Goal: Feedback & Contribution: Contribute content

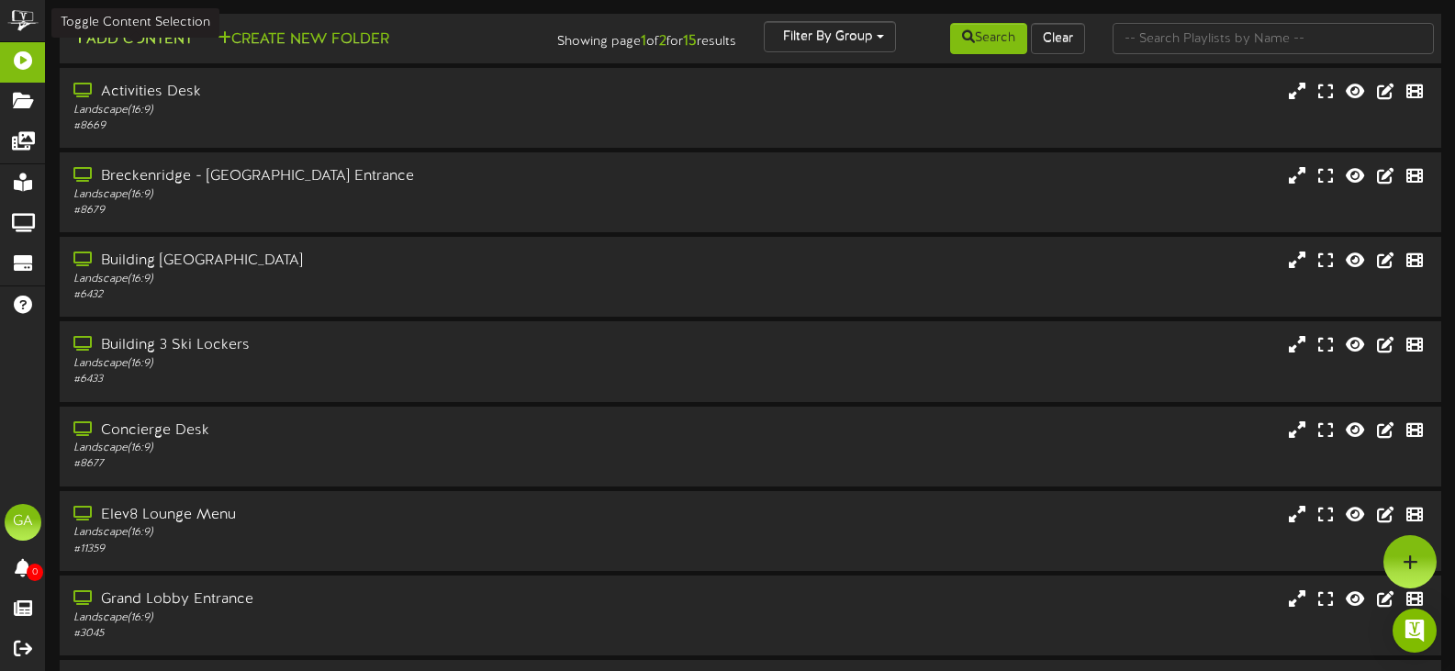
click at [146, 40] on button "Add Content" at bounding box center [132, 39] width 131 height 23
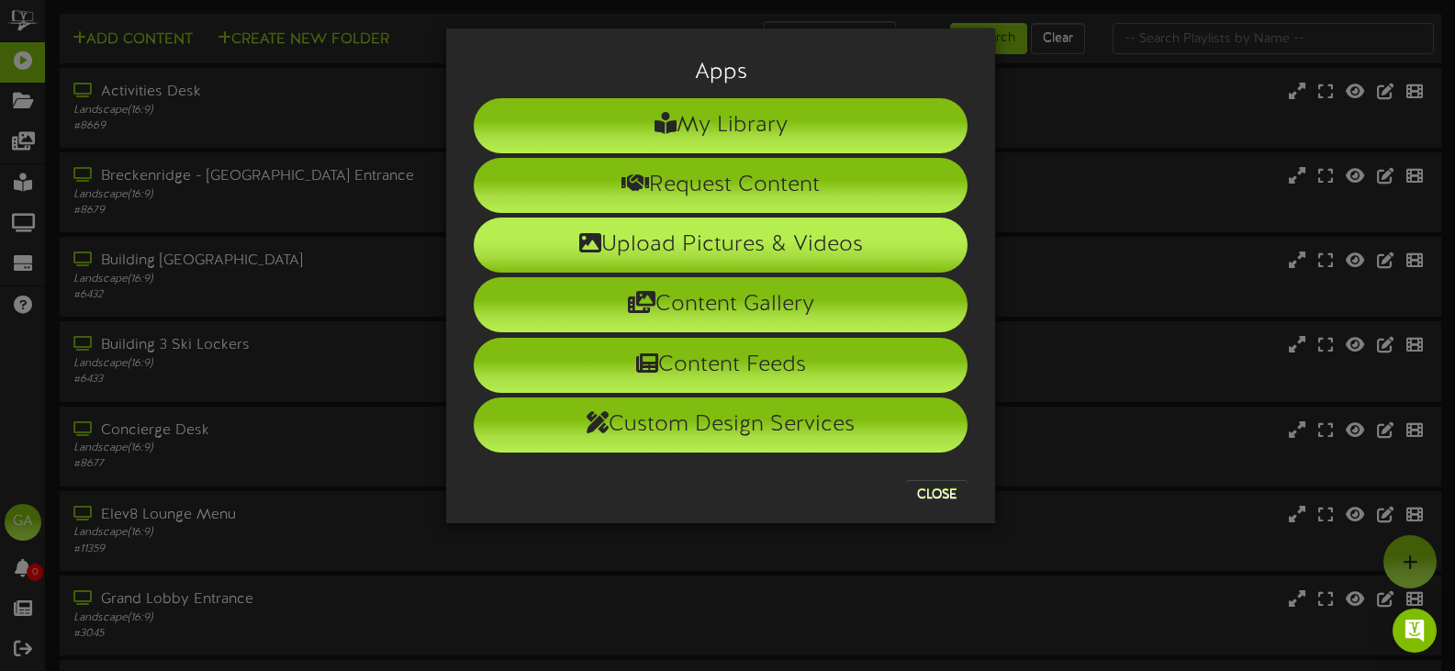
click at [758, 239] on li "Upload Pictures & Videos" at bounding box center [721, 245] width 494 height 55
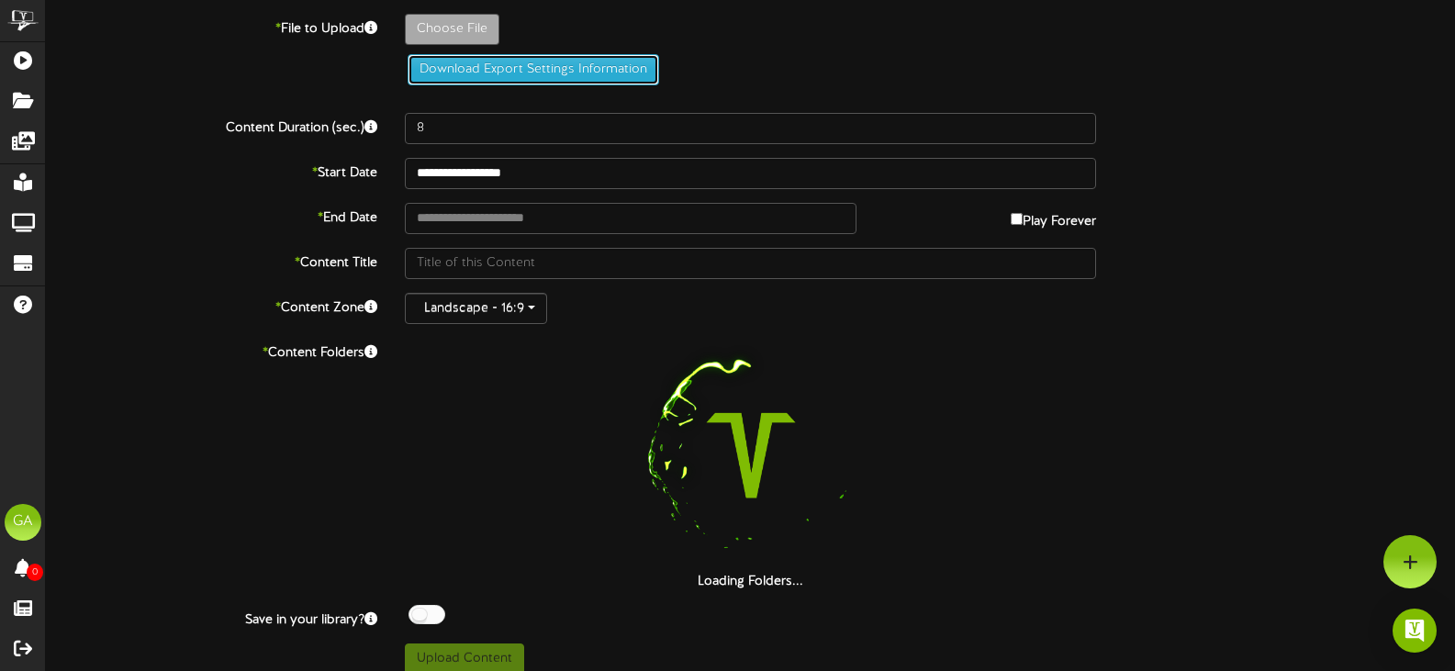
click at [487, 69] on button "Download Export Settings Information" at bounding box center [534, 69] width 252 height 31
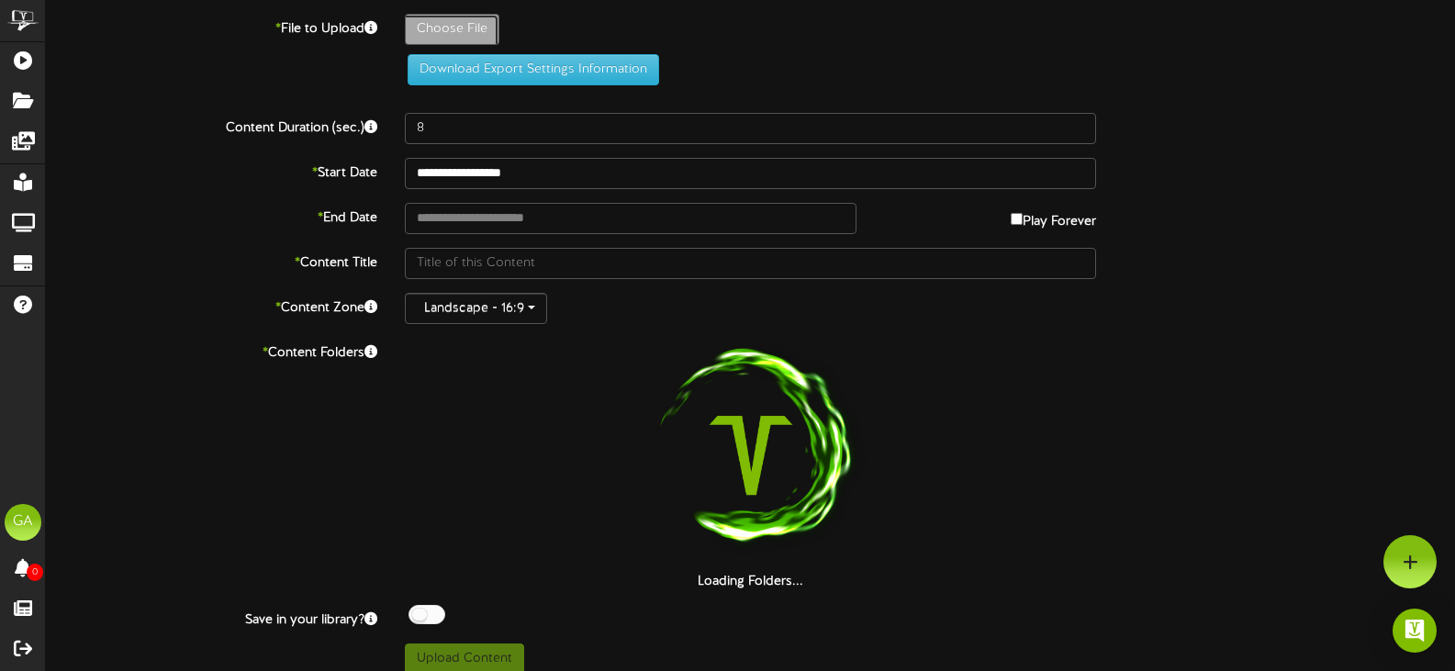
type input "**********"
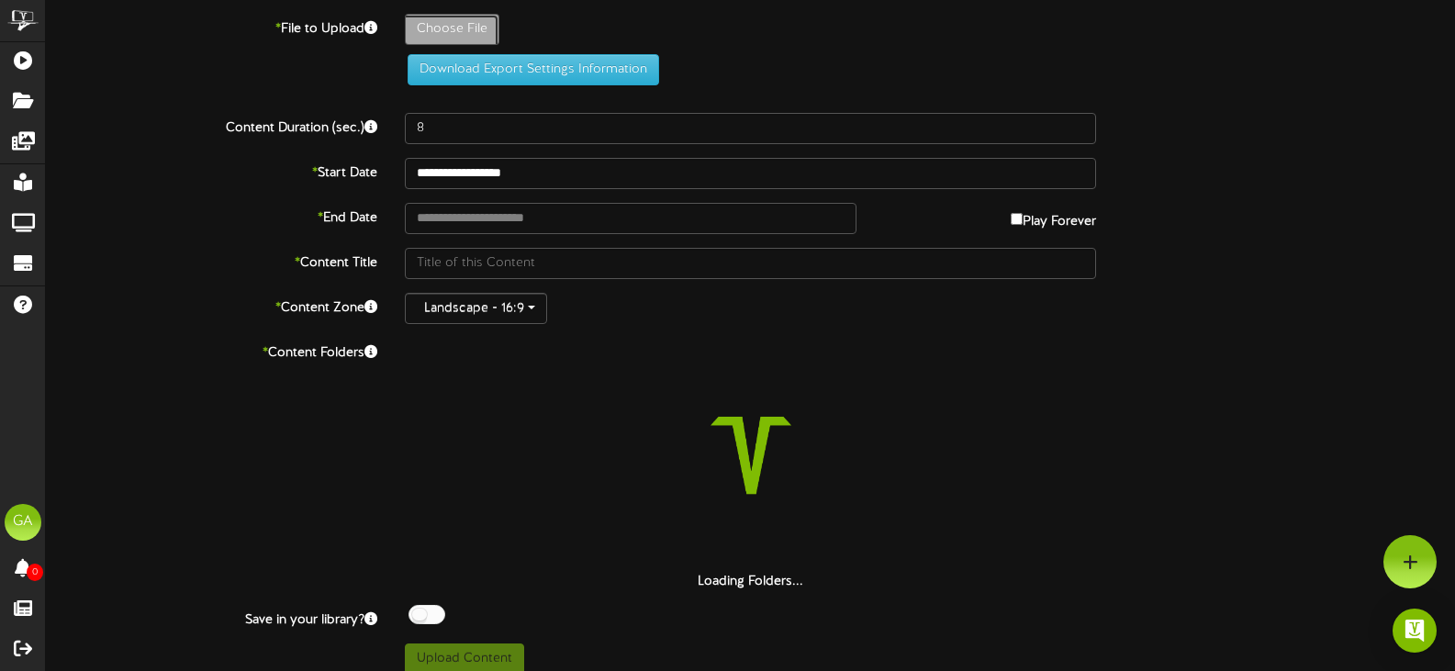
type input "oktoberfest"
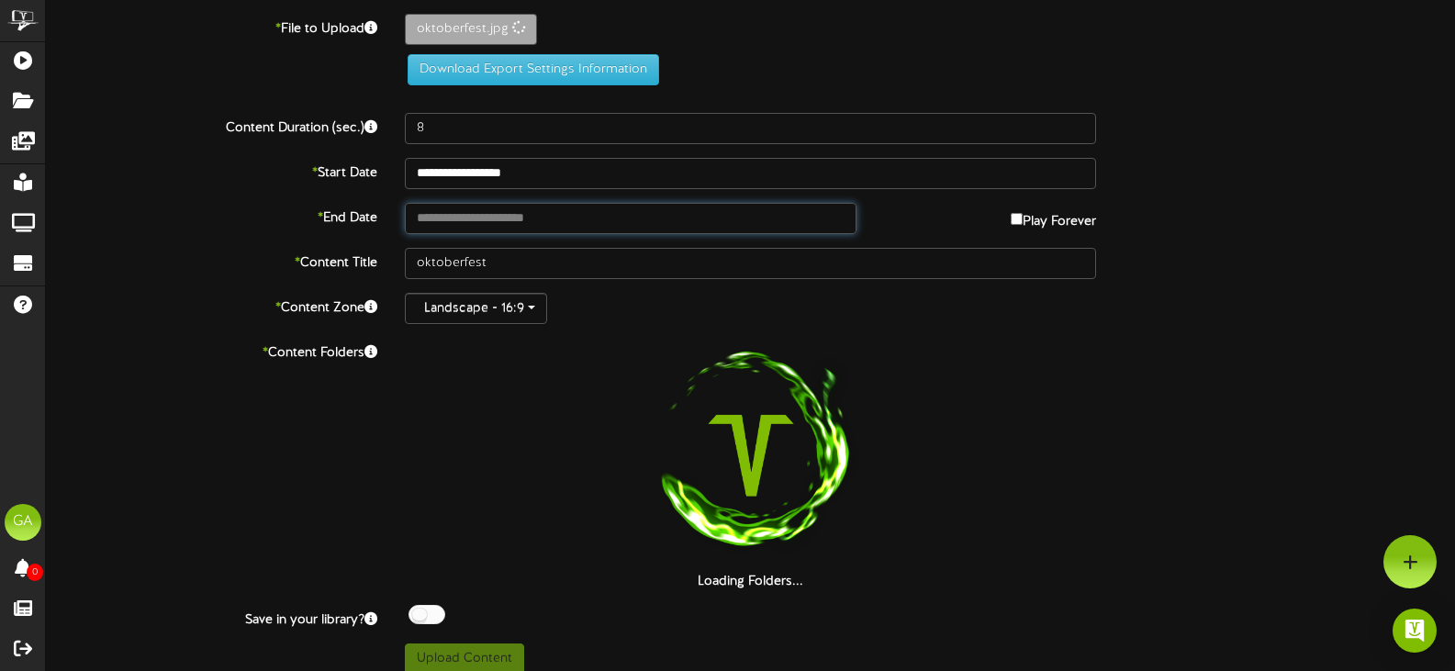
click at [539, 211] on input "text" at bounding box center [631, 218] width 452 height 31
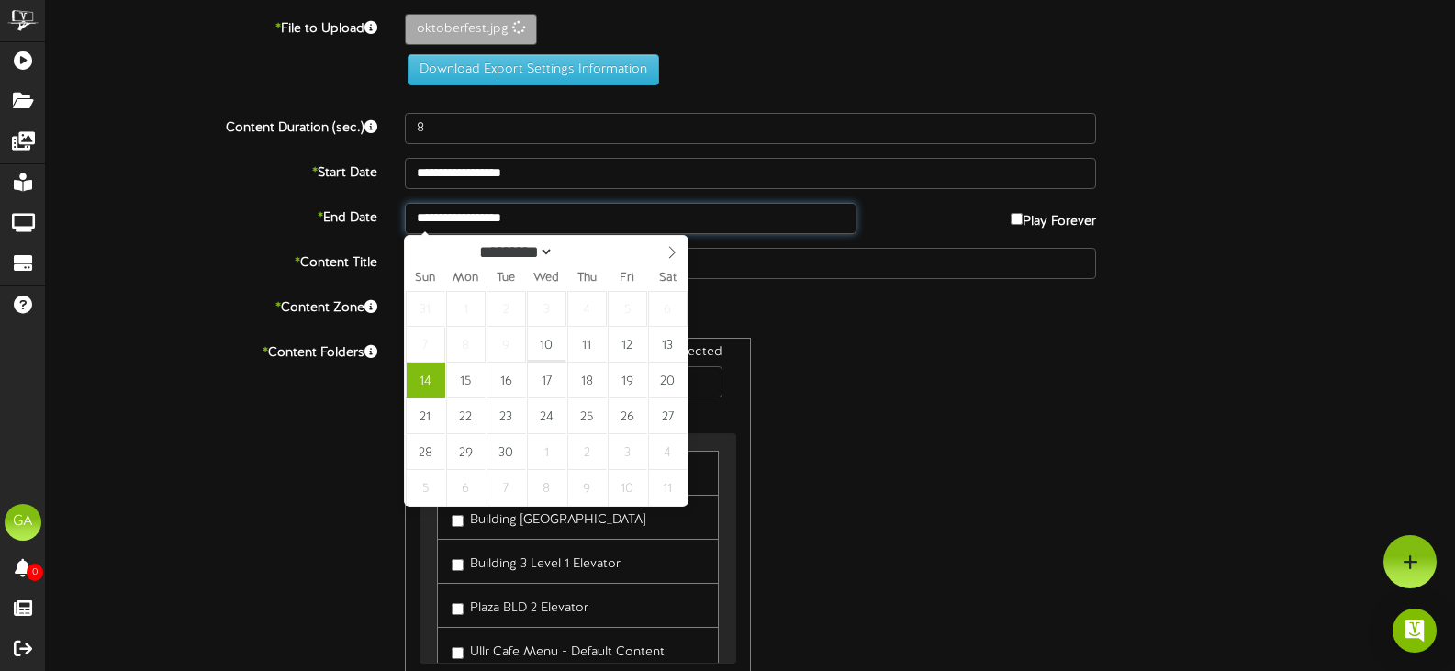
click at [537, 217] on input "**********" at bounding box center [631, 218] width 452 height 31
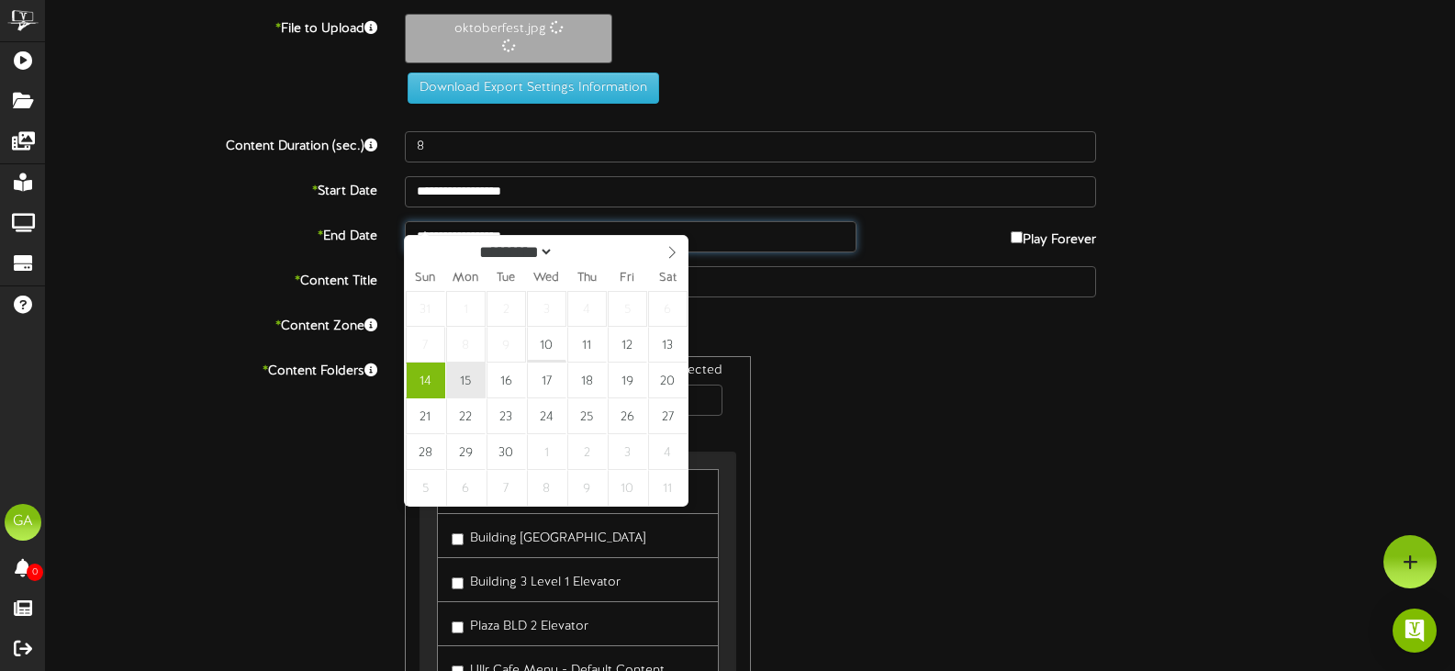
type input "**********"
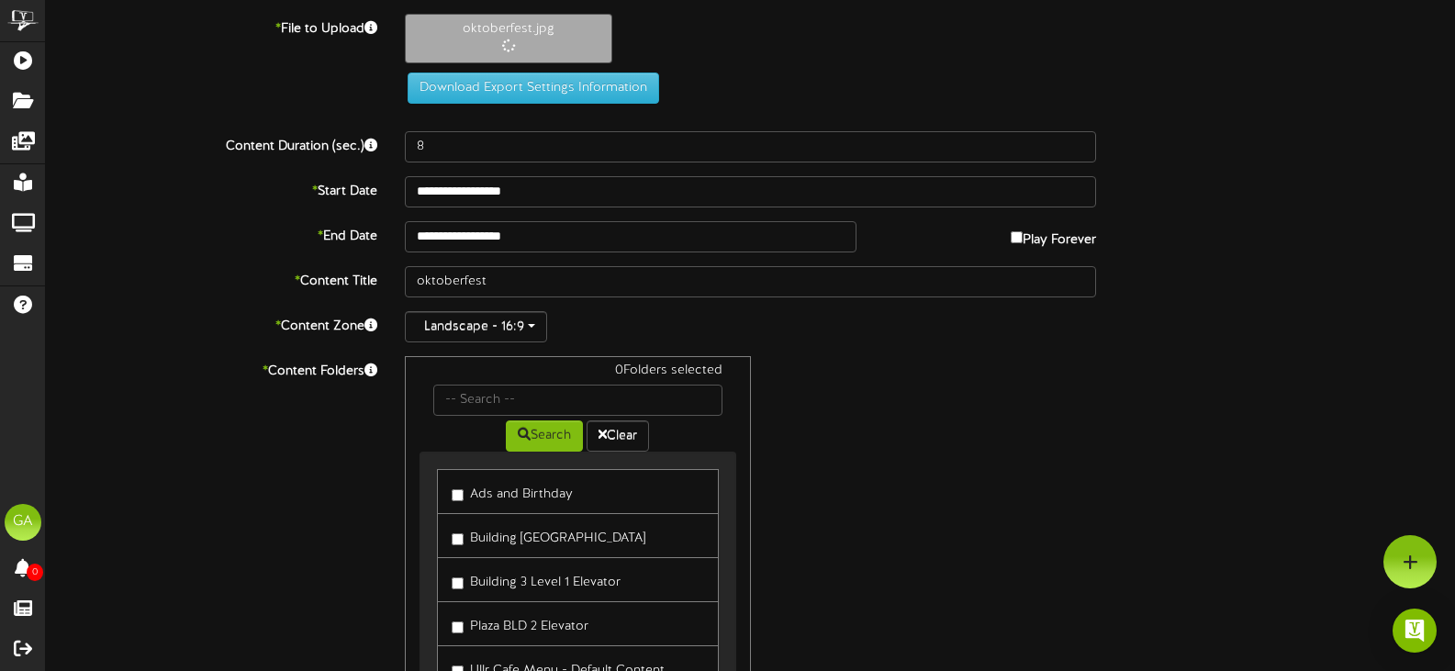
click at [889, 419] on div "0 Folders selected Search Clear Ads and Birthday Building [GEOGRAPHIC_DATA] Menu" at bounding box center [750, 530] width 719 height 349
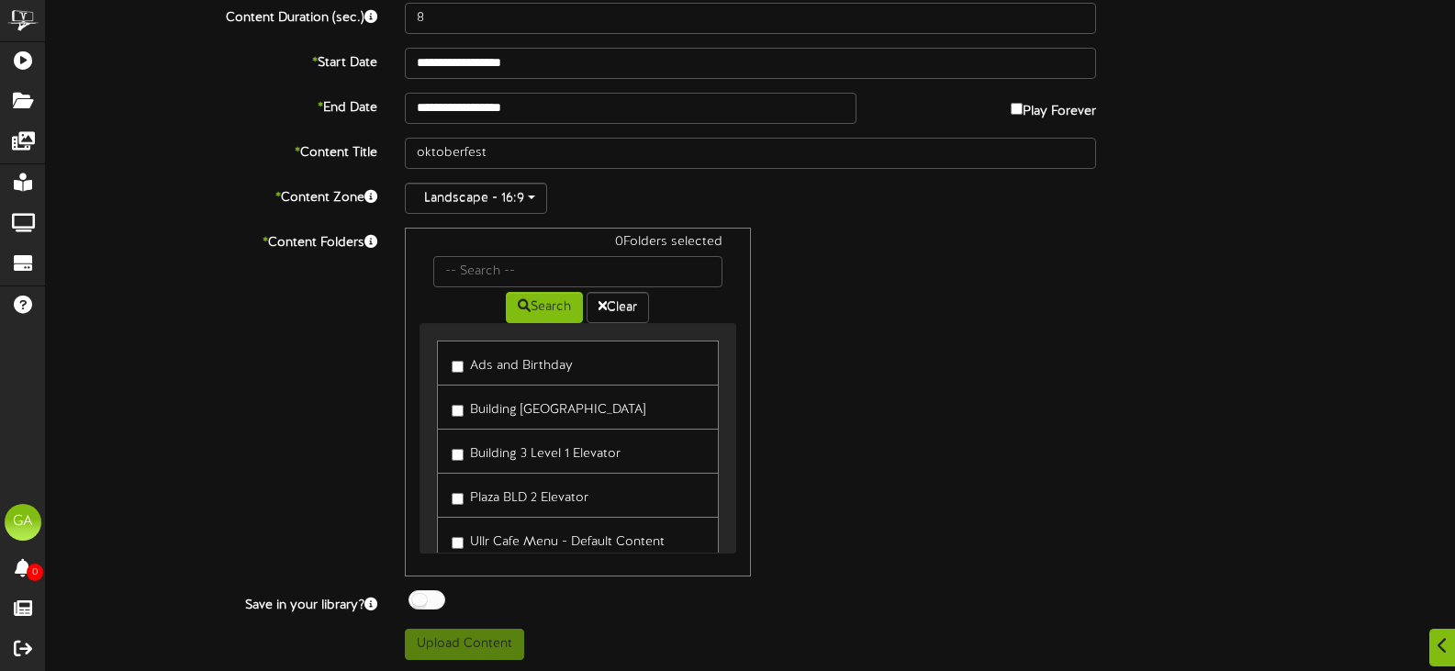
scroll to position [131, 0]
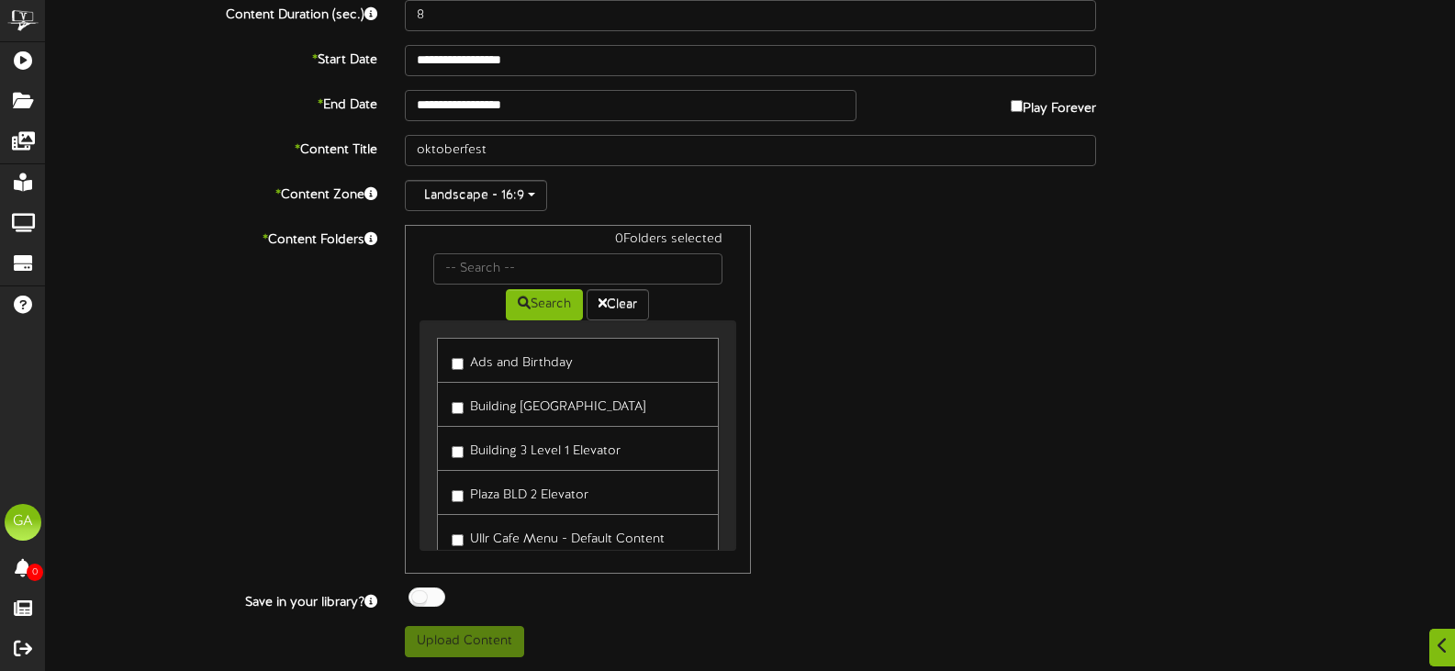
click at [545, 369] on label "Ads and Birthday" at bounding box center [512, 360] width 121 height 25
drag, startPoint x: 838, startPoint y: 407, endPoint x: 722, endPoint y: 455, distance: 125.5
click at [838, 408] on div "1 Folders selected Search Clear Ads and Birthday Building [GEOGRAPHIC_DATA] Menu" at bounding box center [750, 399] width 719 height 349
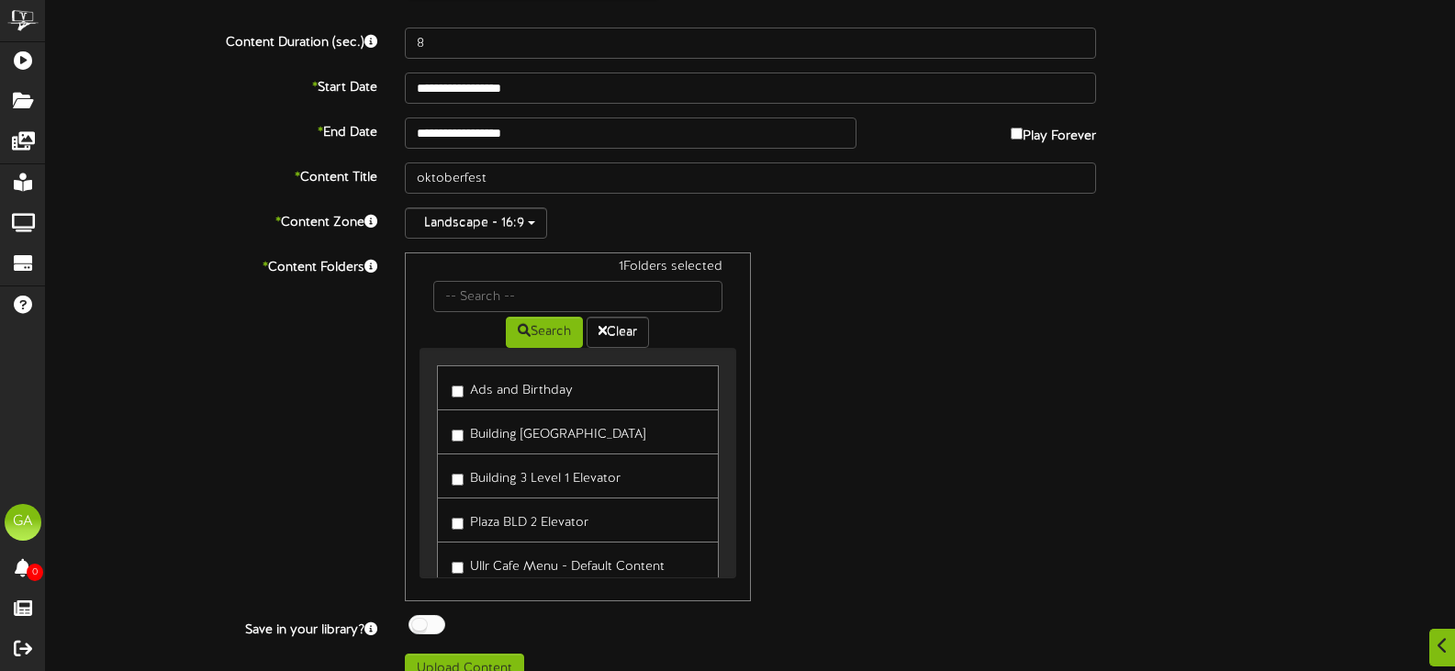
scroll to position [216, 0]
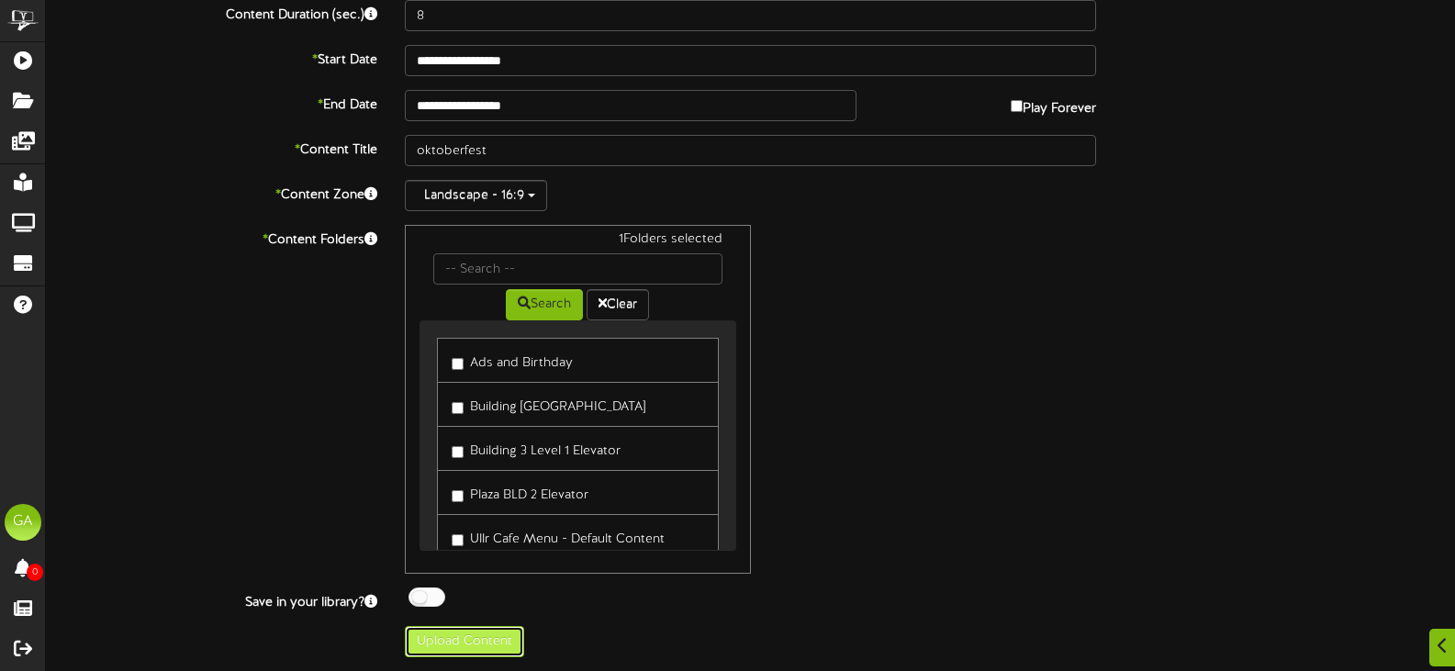
click at [488, 644] on button "Upload Content" at bounding box center [464, 641] width 119 height 31
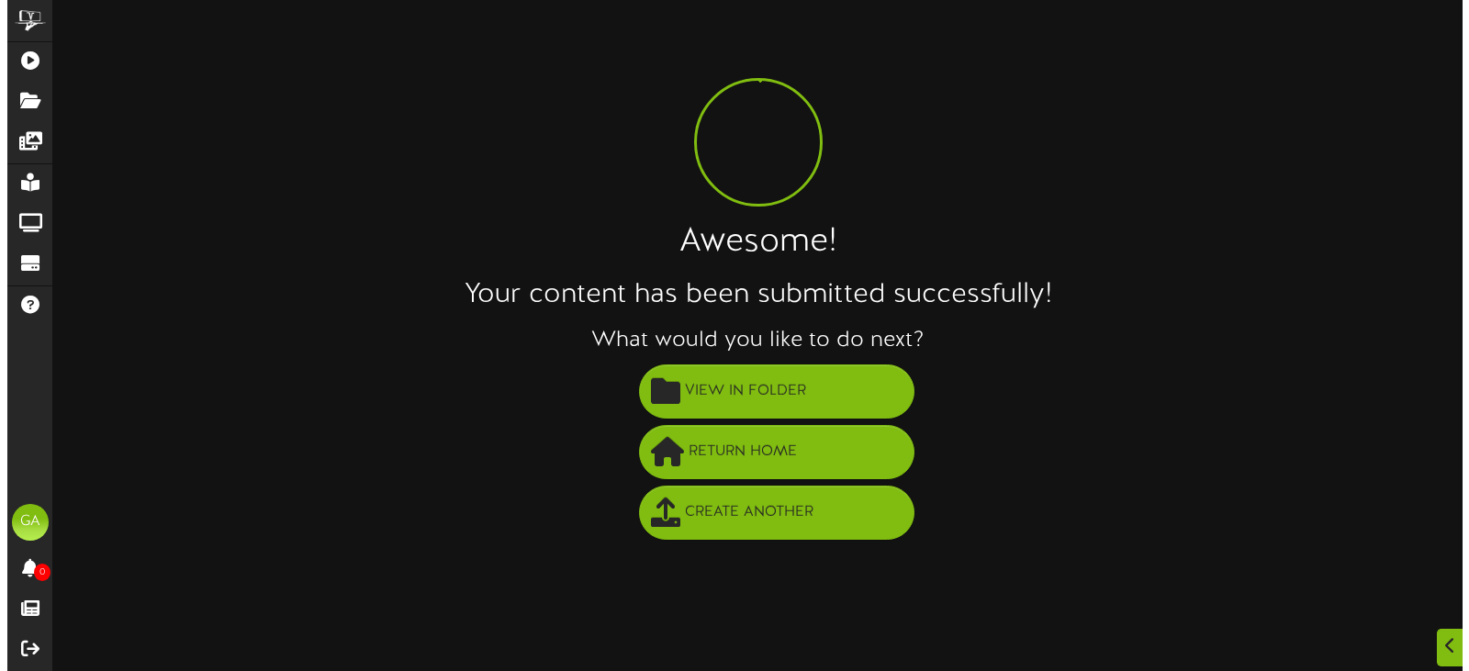
scroll to position [0, 0]
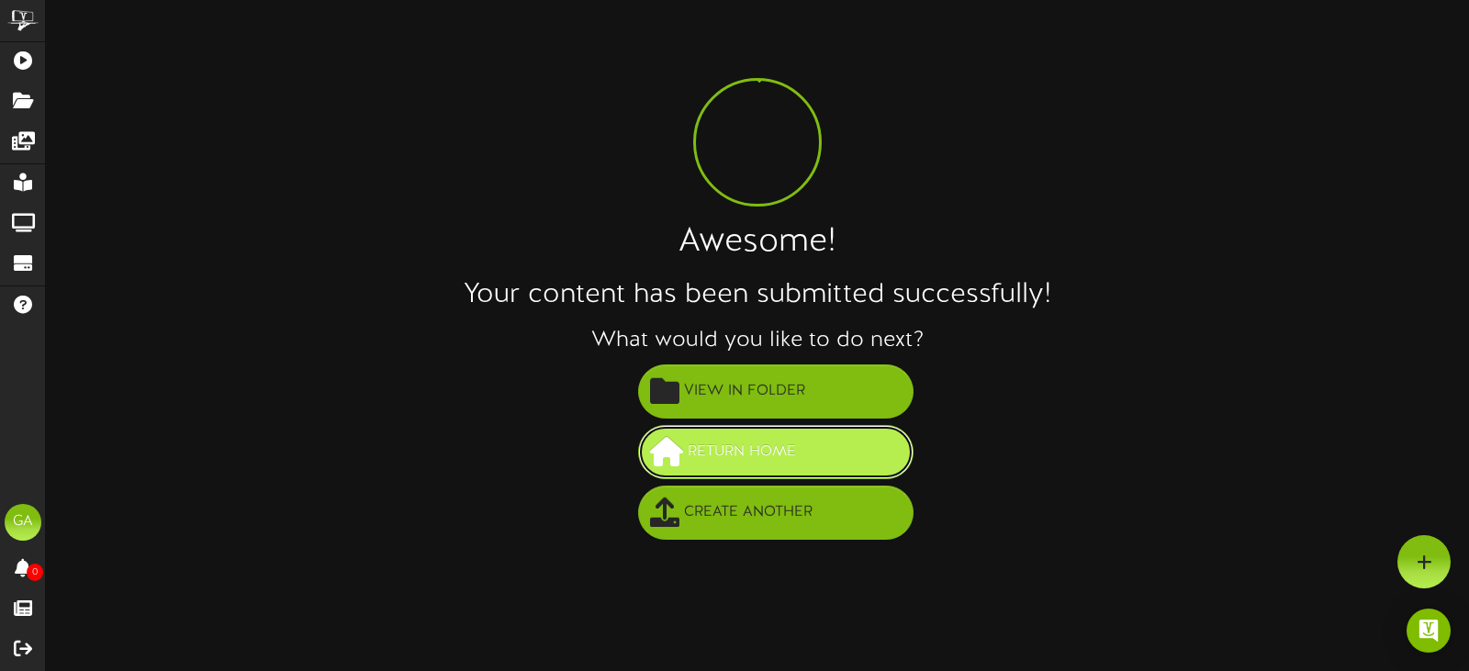
click at [751, 468] on button "Return Home" at bounding box center [775, 452] width 275 height 54
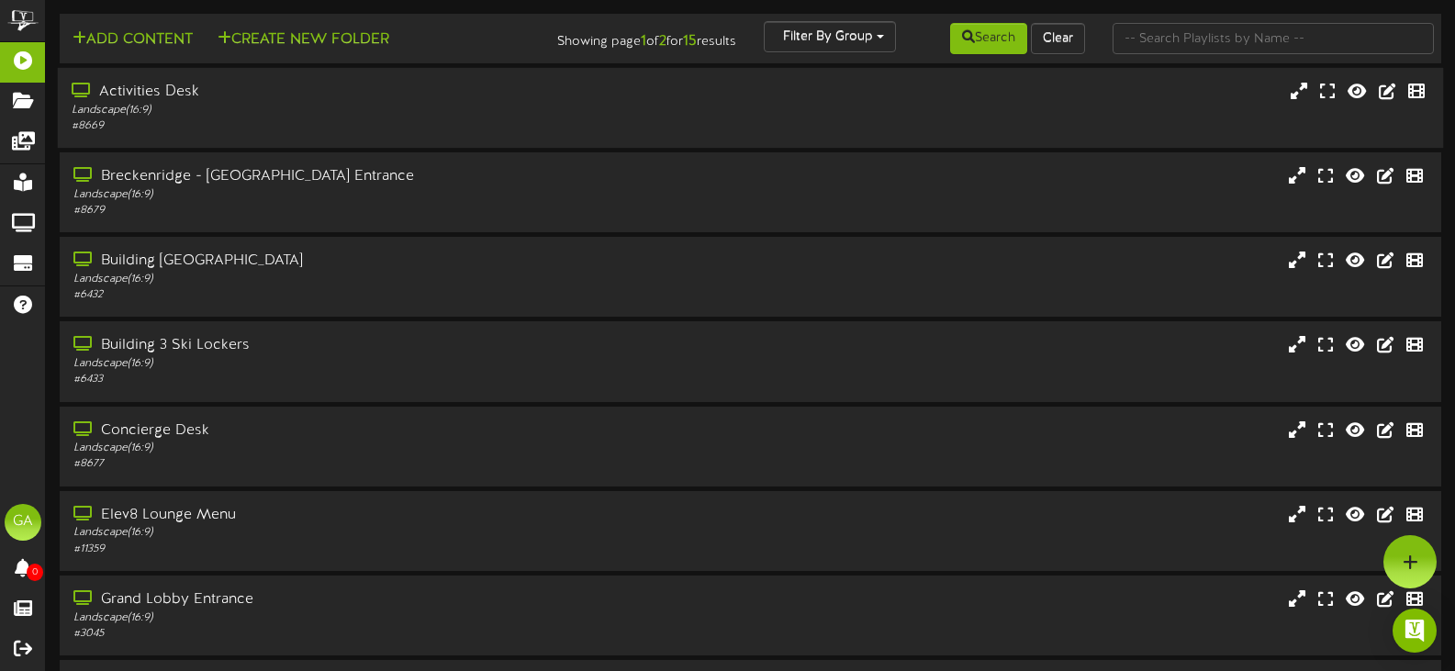
click at [195, 117] on div "Landscape ( 16:9 )" at bounding box center [347, 111] width 550 height 16
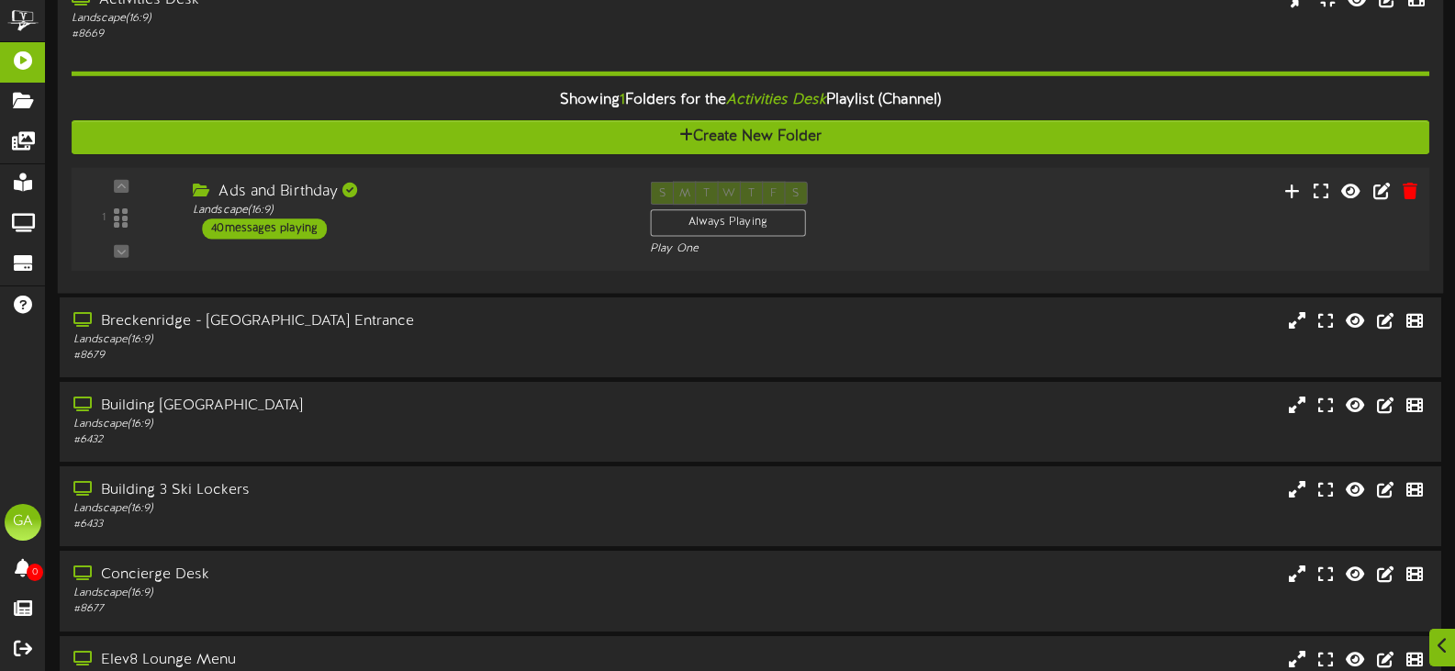
click at [559, 203] on div "Landscape ( 16:9 )" at bounding box center [408, 211] width 430 height 16
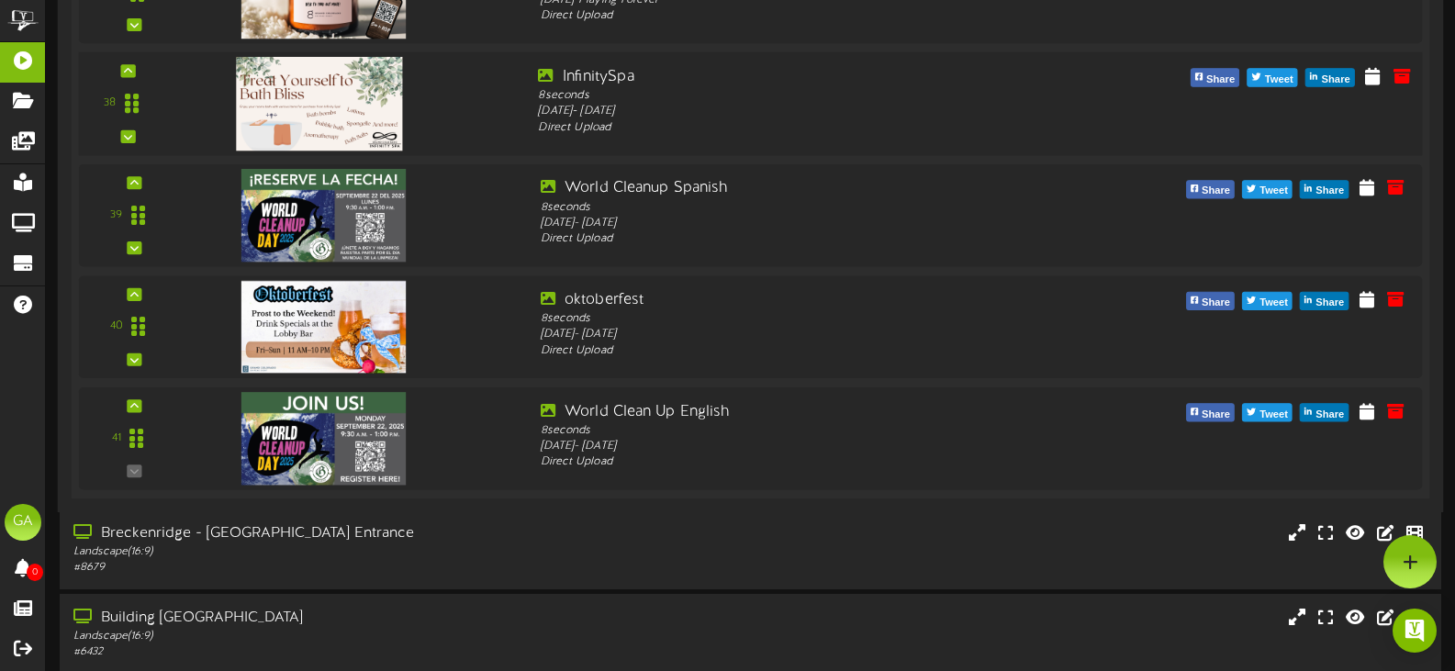
scroll to position [4490, 0]
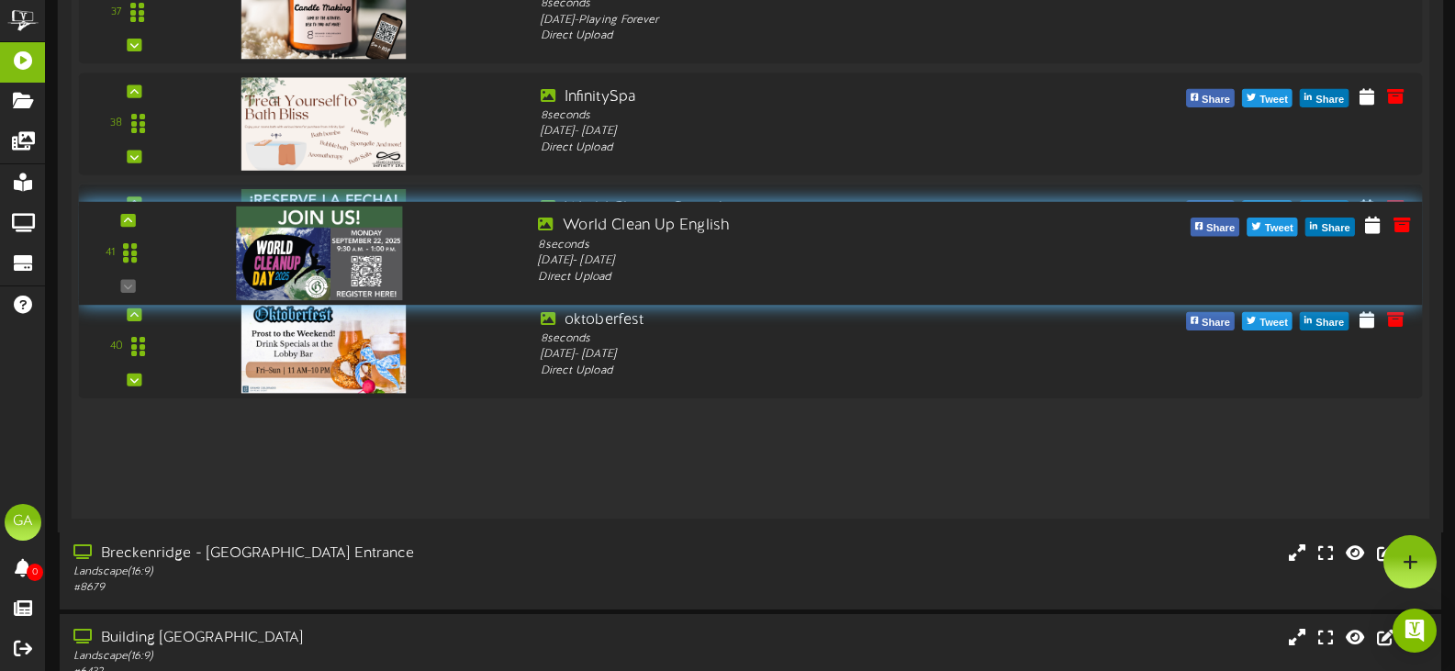
drag, startPoint x: 130, startPoint y: 451, endPoint x: 164, endPoint y: 248, distance: 205.7
click at [164, 248] on div "41" at bounding box center [128, 253] width 85 height 75
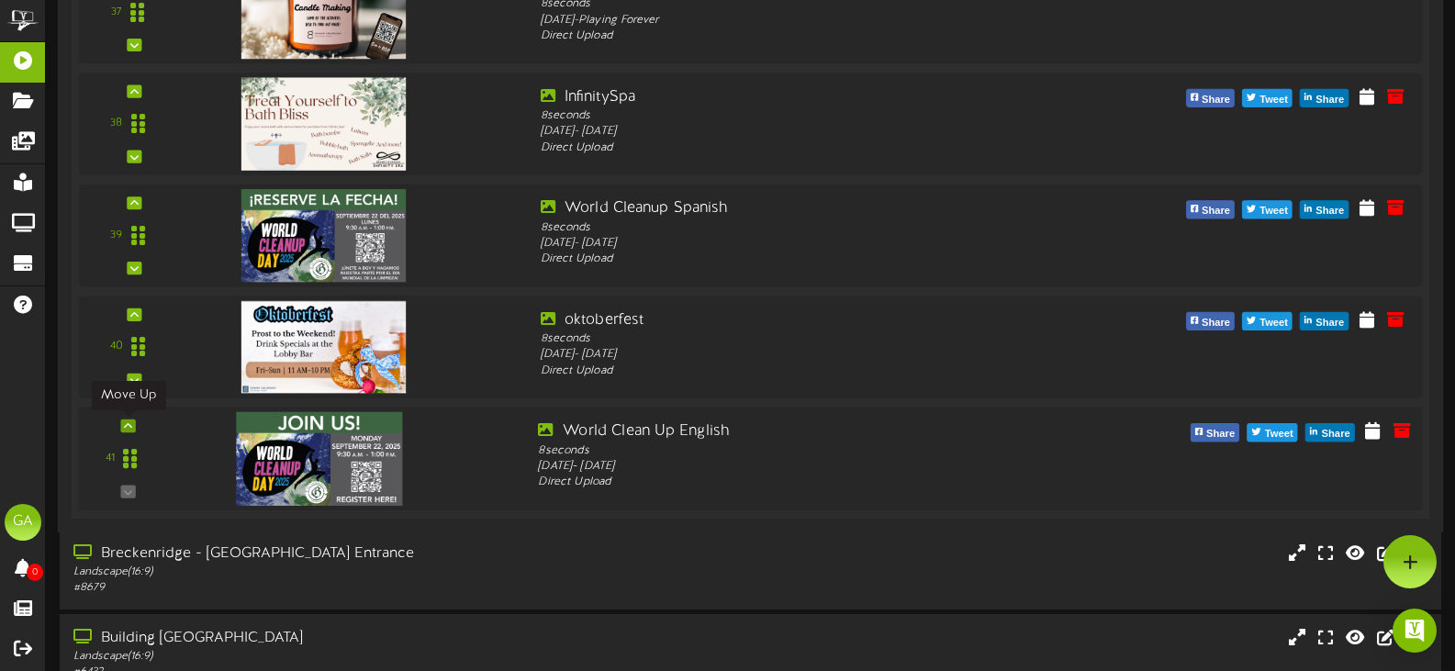
click at [129, 419] on div at bounding box center [128, 425] width 15 height 13
